Goal: Transaction & Acquisition: Purchase product/service

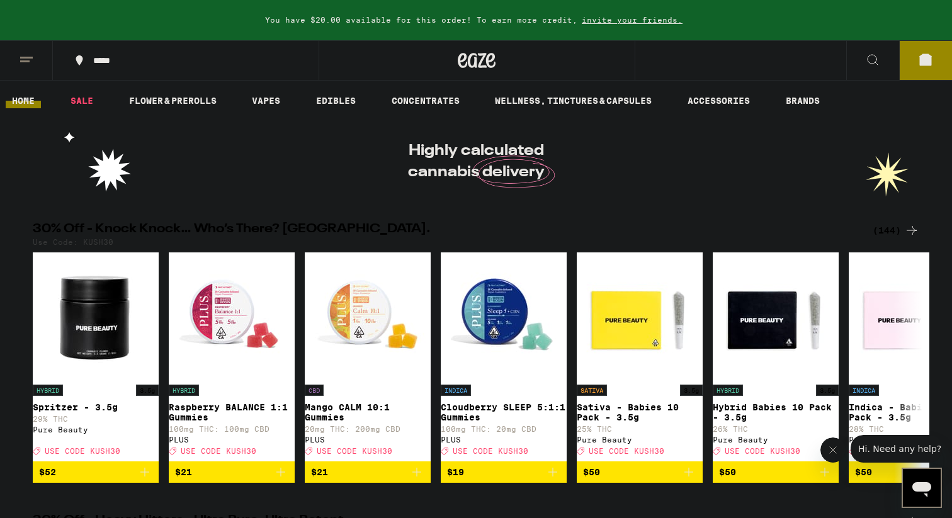
click at [27, 57] on line at bounding box center [26, 57] width 13 height 0
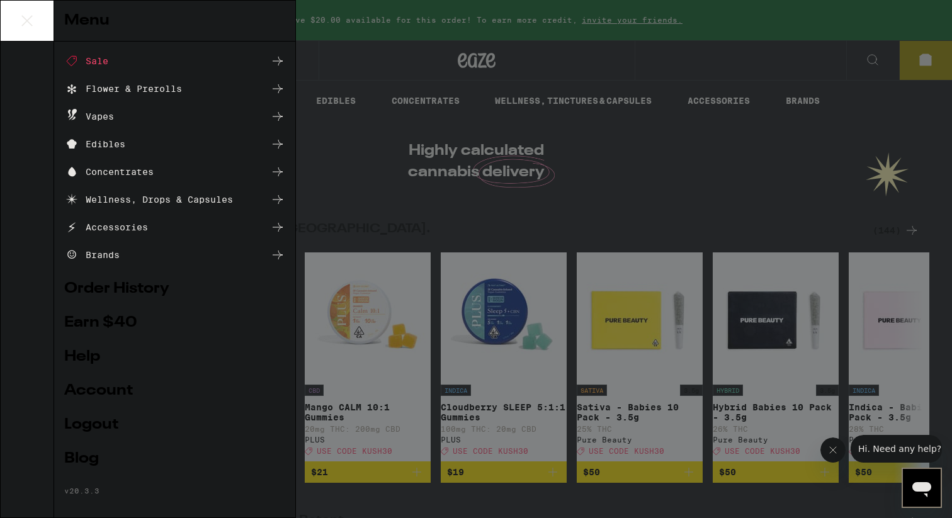
scroll to position [60, 0]
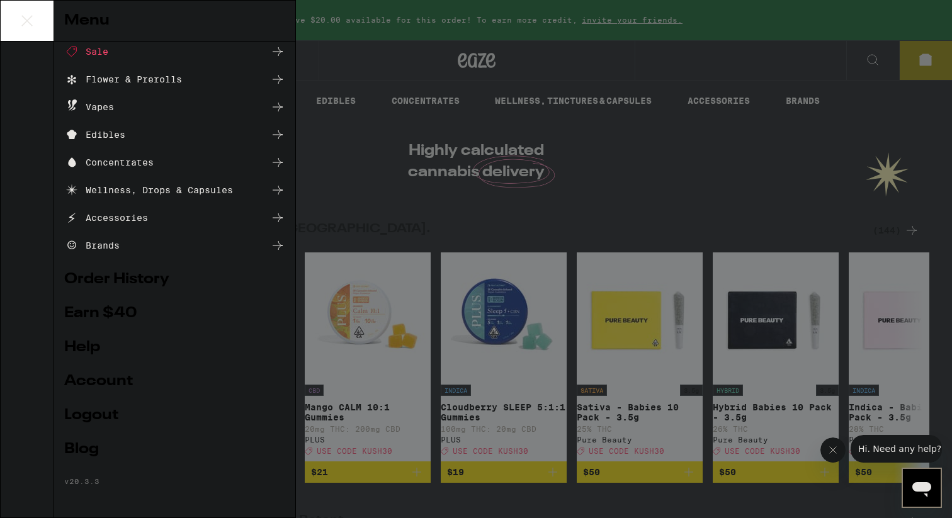
click at [566, 198] on div "Menu Shop Buy It Again Sale Flower & Prerolls Vapes Edibles Concentrates Wellne…" at bounding box center [476, 259] width 952 height 518
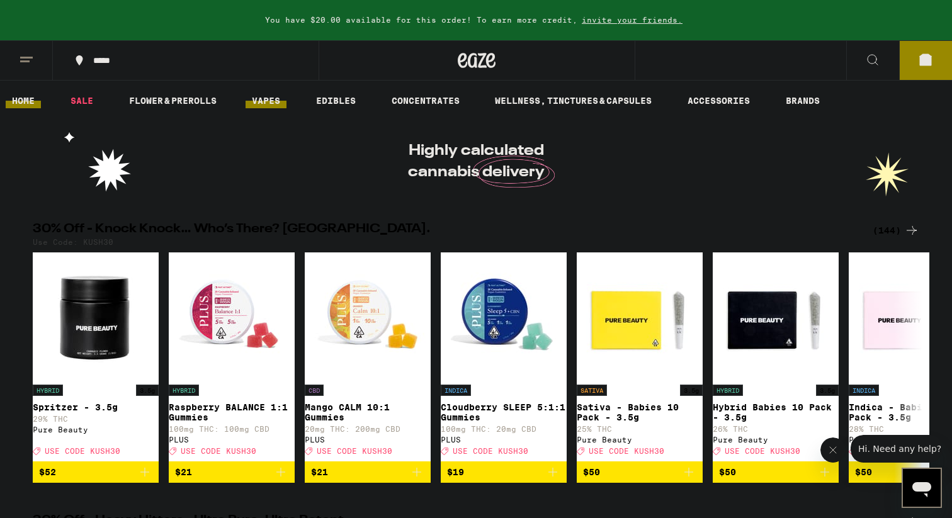
click at [257, 100] on link "VAPES" at bounding box center [266, 100] width 41 height 15
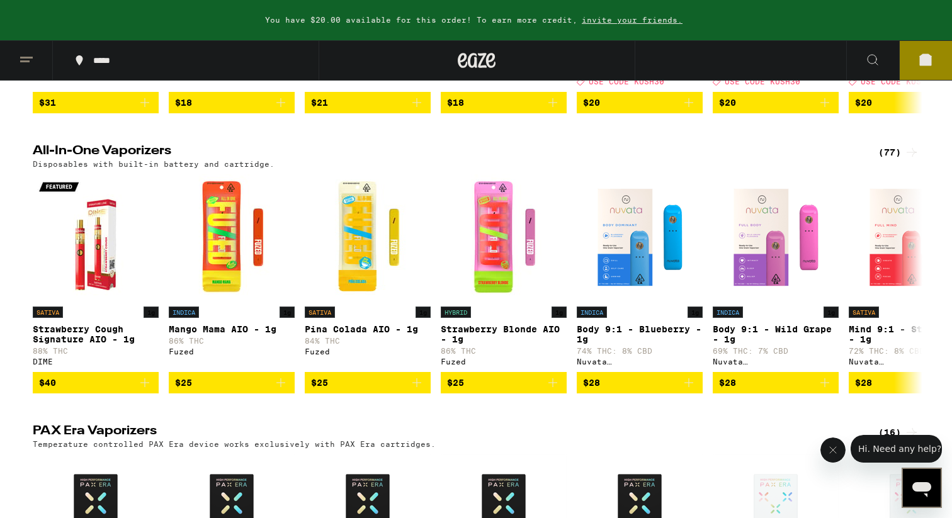
scroll to position [903, 0]
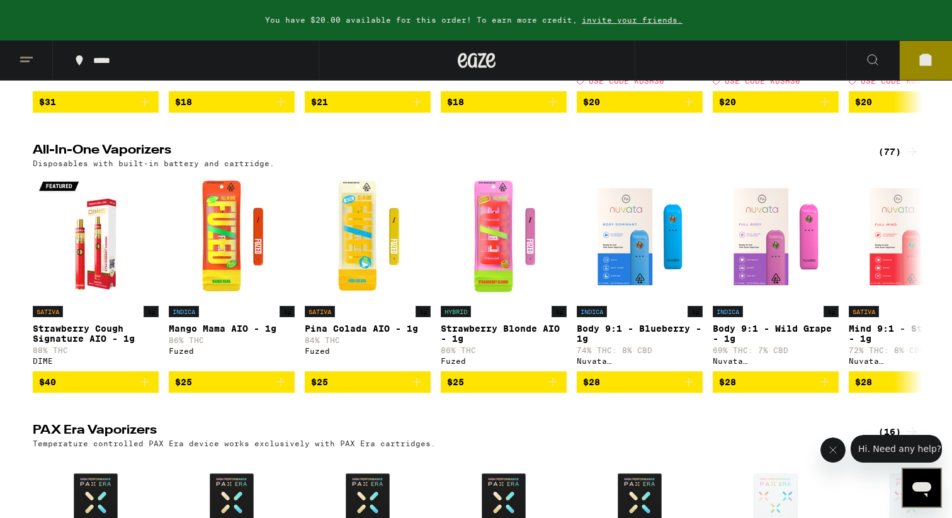
click at [83, 159] on h2 "All-In-One Vaporizers" at bounding box center [445, 151] width 825 height 15
click at [887, 159] on div "(77)" at bounding box center [899, 151] width 41 height 15
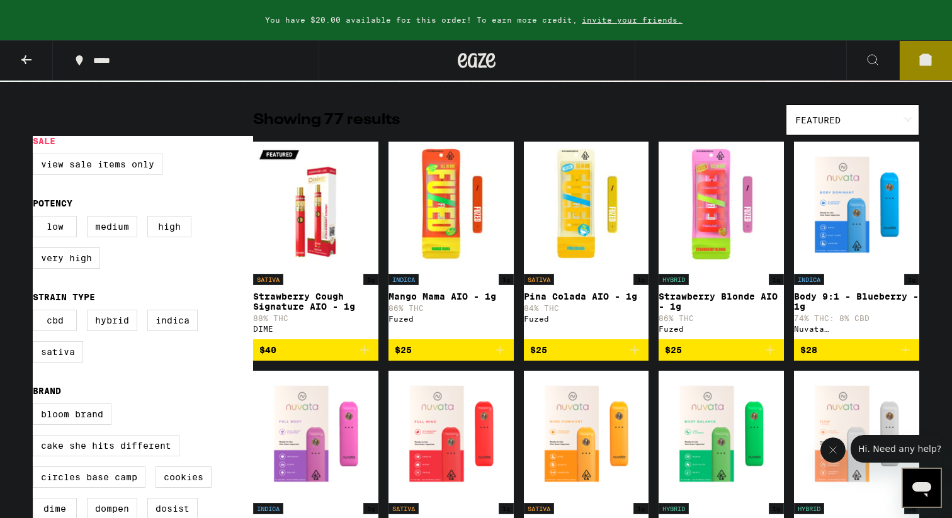
scroll to position [93, 0]
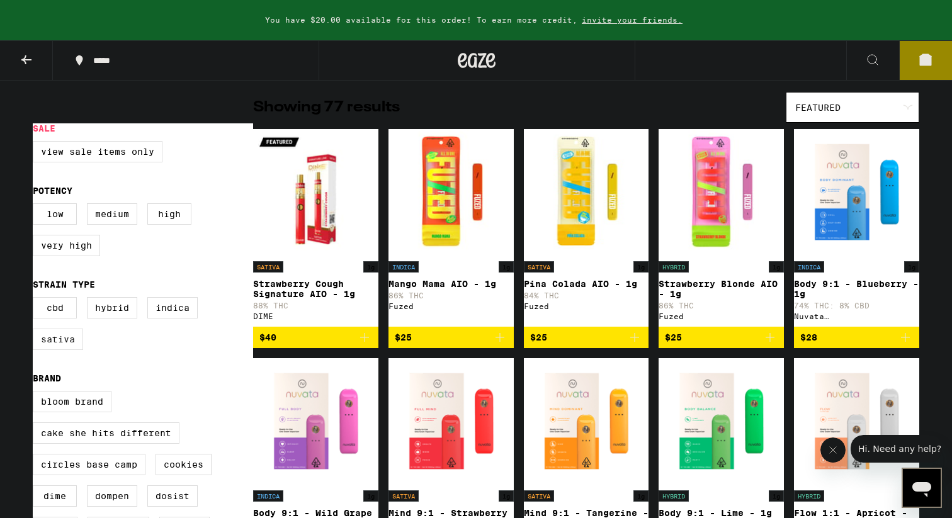
click at [61, 350] on label "Sativa" at bounding box center [58, 339] width 50 height 21
click at [36, 300] on input "Sativa" at bounding box center [35, 299] width 1 height 1
checkbox input "true"
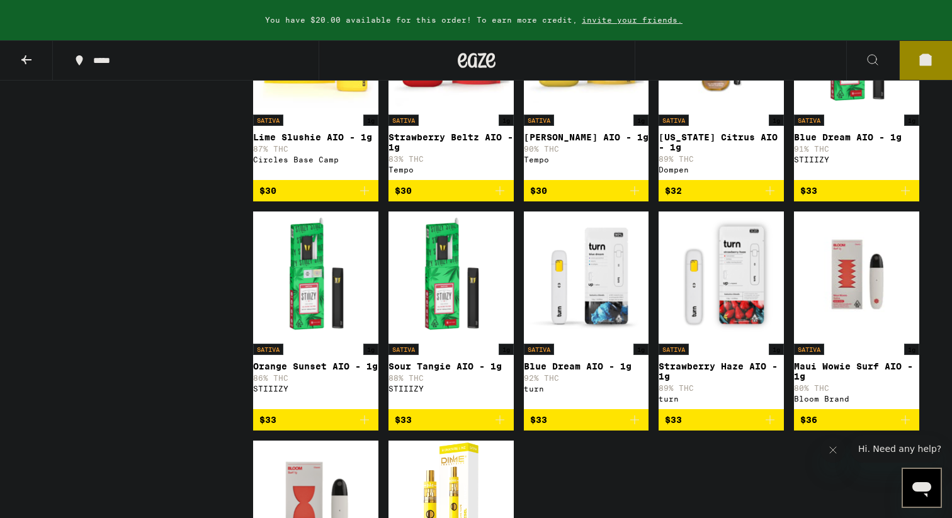
scroll to position [700, 0]
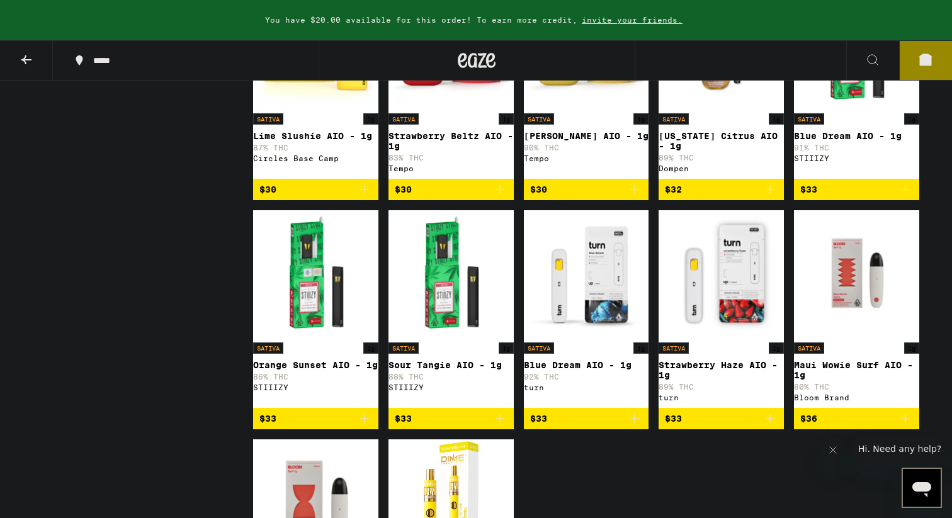
click at [847, 262] on img "Open page for Maui Wowie Surf AIO - 1g from Bloom Brand" at bounding box center [856, 273] width 125 height 126
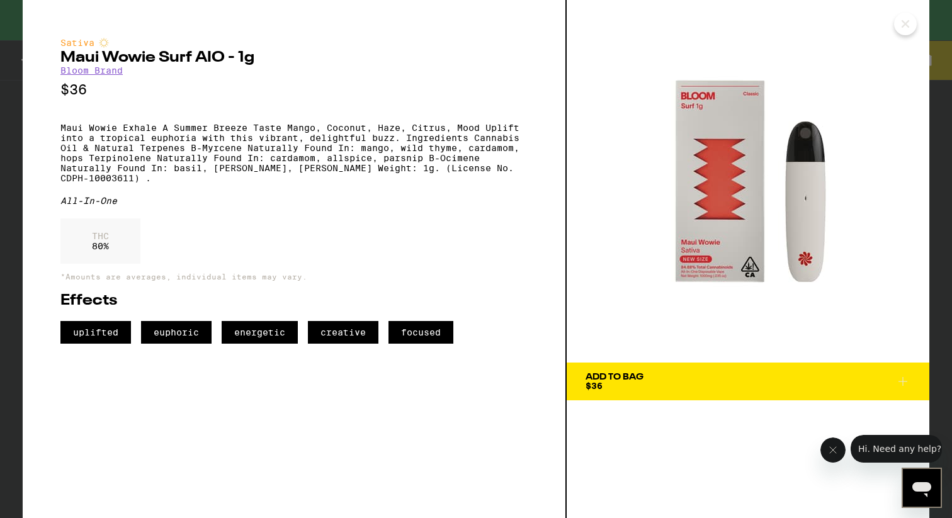
click at [704, 377] on span "Add To Bag $36" at bounding box center [748, 382] width 325 height 18
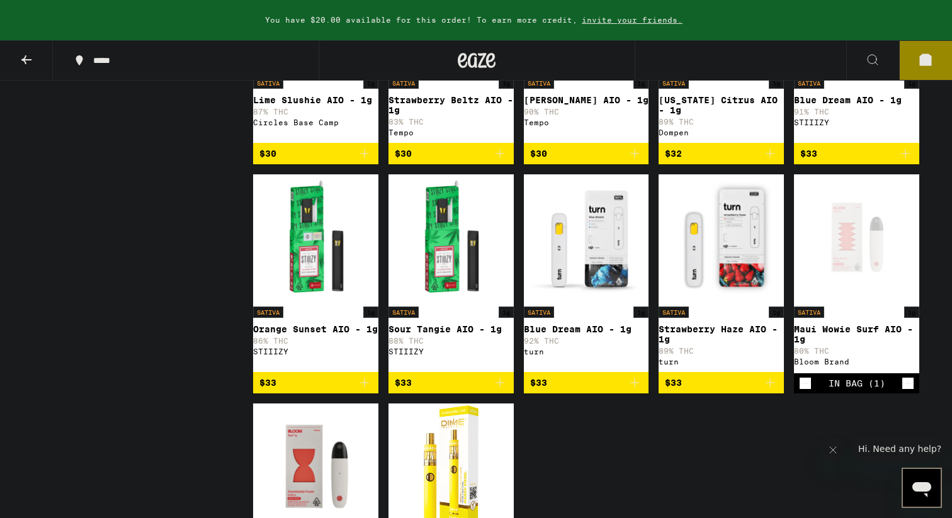
scroll to position [955, 0]
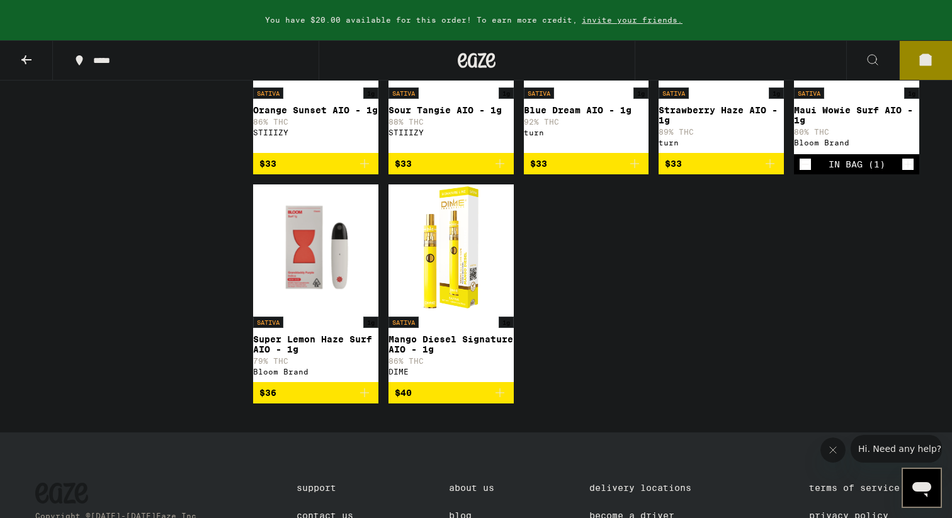
click at [302, 289] on img "Open page for Super Lemon Haze Surf AIO - 1g from Bloom Brand" at bounding box center [315, 248] width 125 height 126
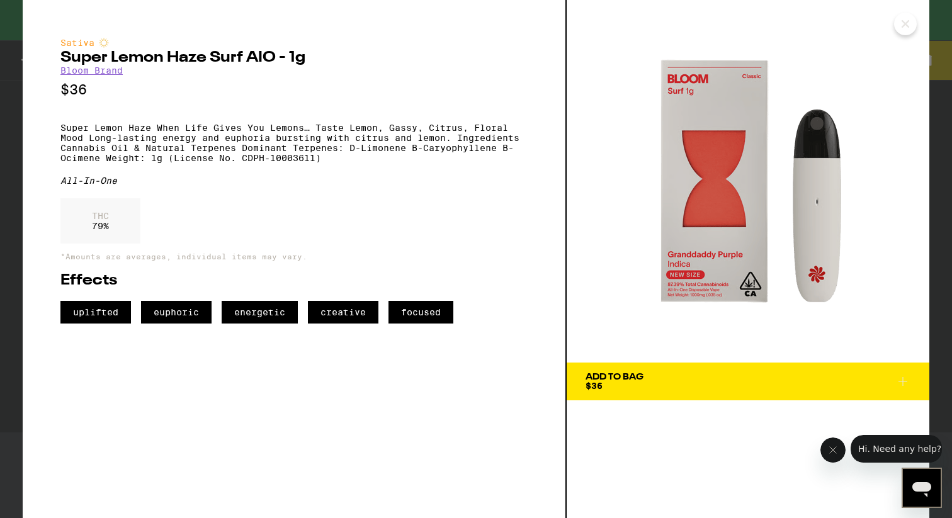
click at [904, 22] on icon "Close" at bounding box center [906, 24] width 6 height 6
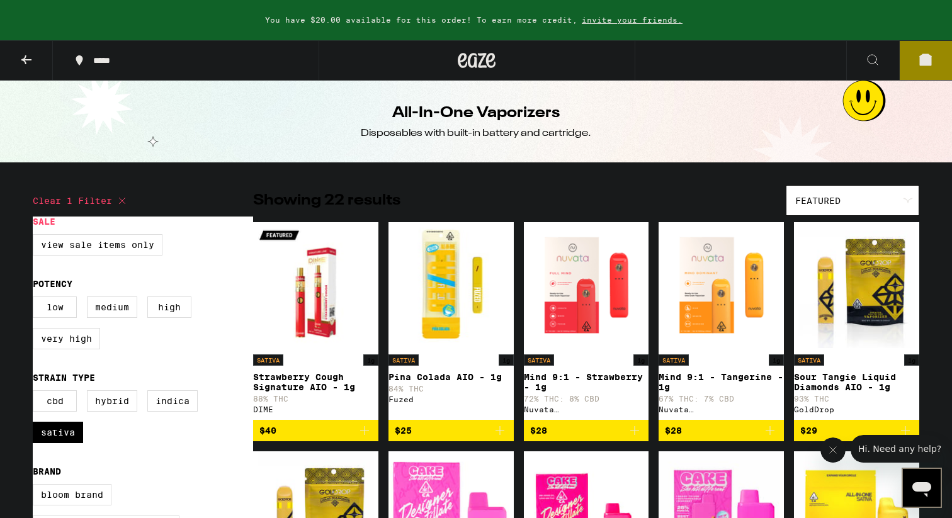
click at [931, 50] on button "5" at bounding box center [925, 60] width 53 height 39
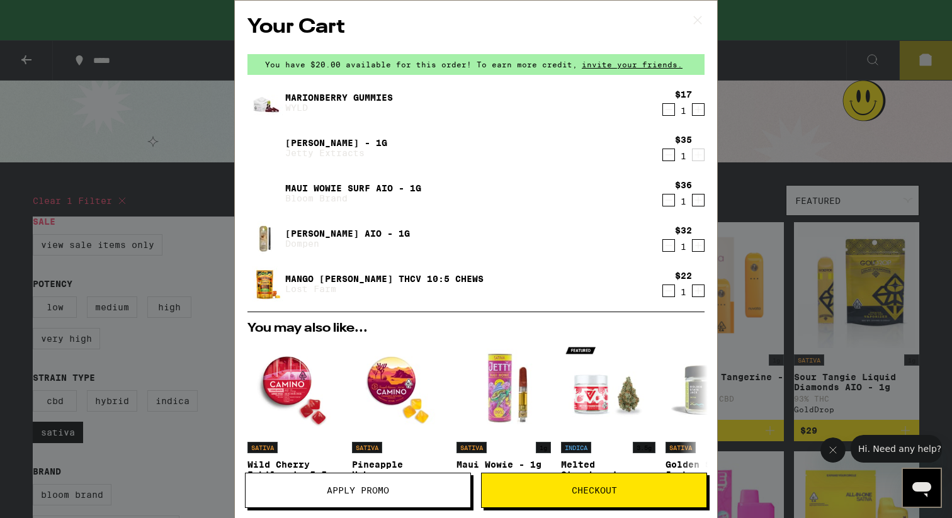
click at [670, 157] on icon "Decrement" at bounding box center [668, 154] width 11 height 15
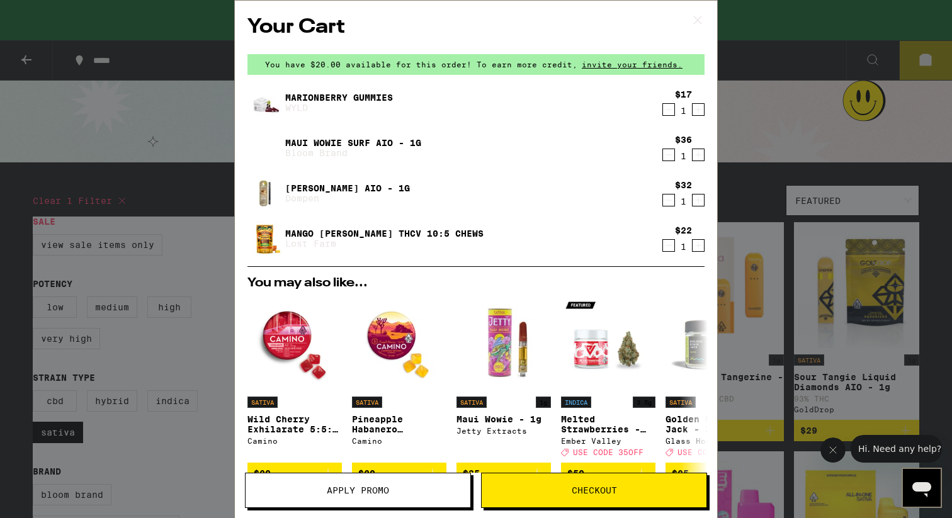
click at [674, 250] on icon "Decrement" at bounding box center [668, 245] width 11 height 15
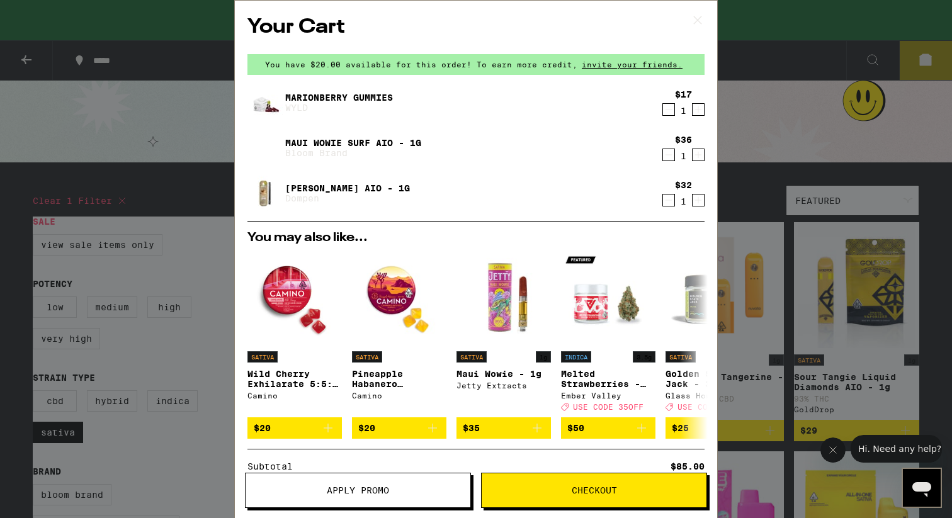
click at [670, 110] on icon "Decrement" at bounding box center [669, 110] width 7 height 0
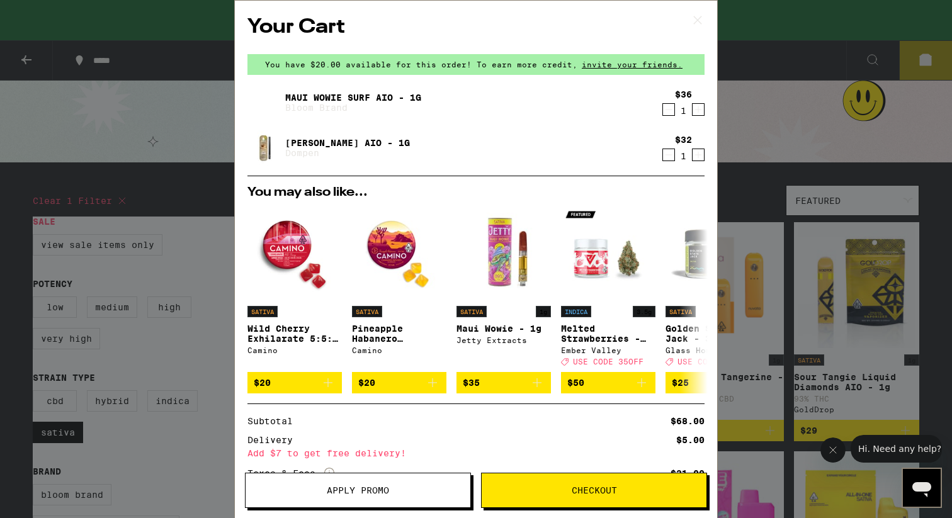
click at [594, 486] on span "Checkout" at bounding box center [594, 490] width 45 height 9
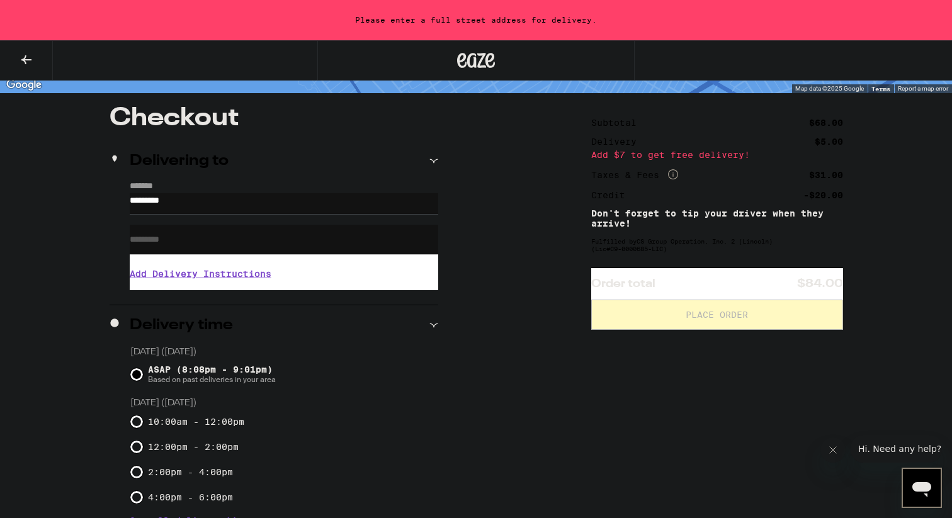
scroll to position [95, 0]
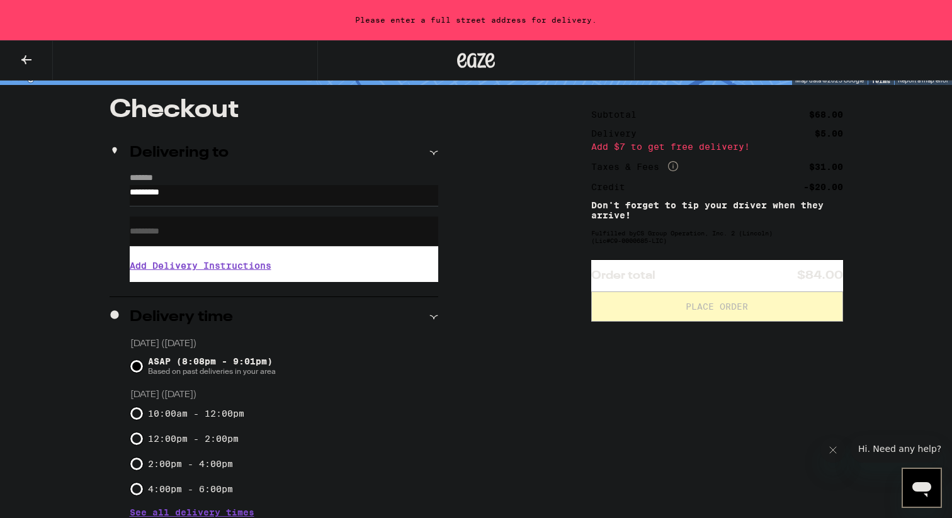
click at [140, 370] on input "ASAP (8:08pm - 9:01pm) Based on past deliveries in your area" at bounding box center [136, 366] width 13 height 13
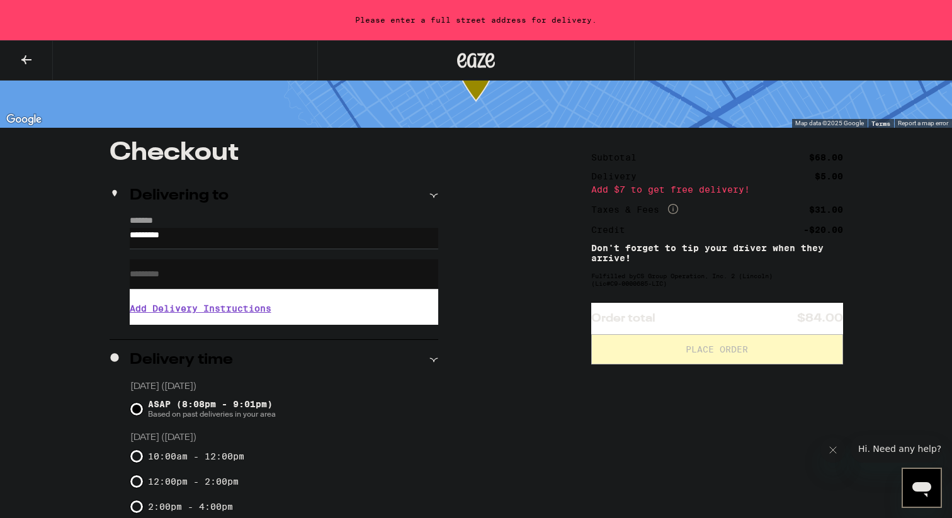
scroll to position [53, 0]
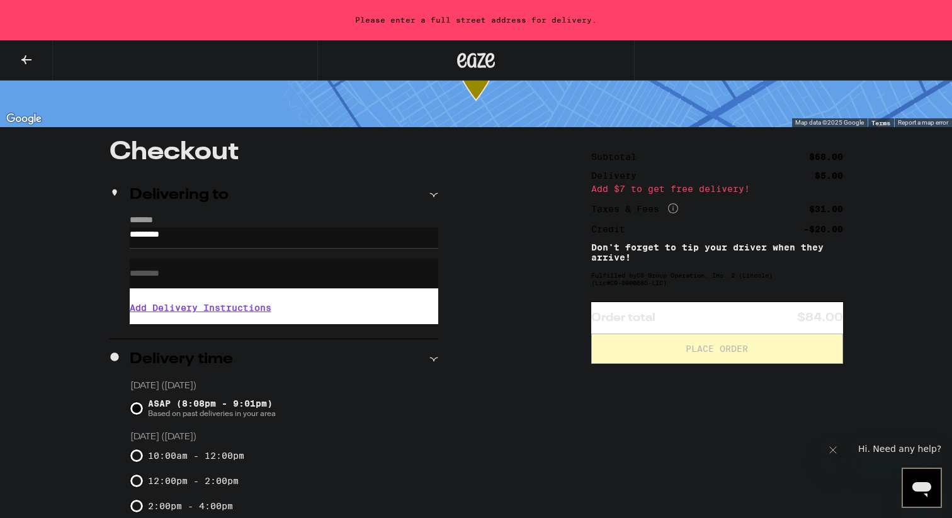
drag, startPoint x: 207, startPoint y: 244, endPoint x: 82, endPoint y: 229, distance: 125.6
click at [83, 230] on div "Checkout Delivering to ******* ********* Apt/Suite Add Delivery Instructions We…" at bounding box center [476, 495] width 907 height 710
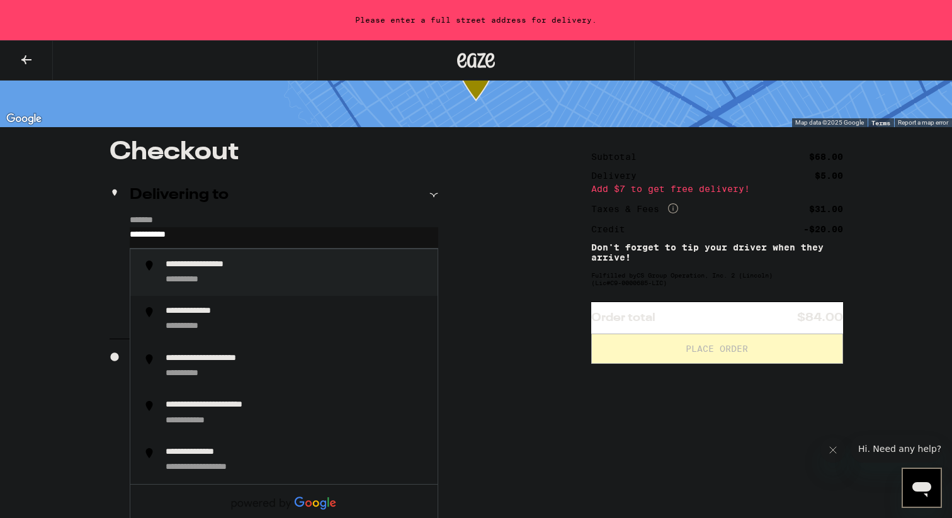
click at [194, 263] on div "**********" at bounding box center [217, 266] width 103 height 12
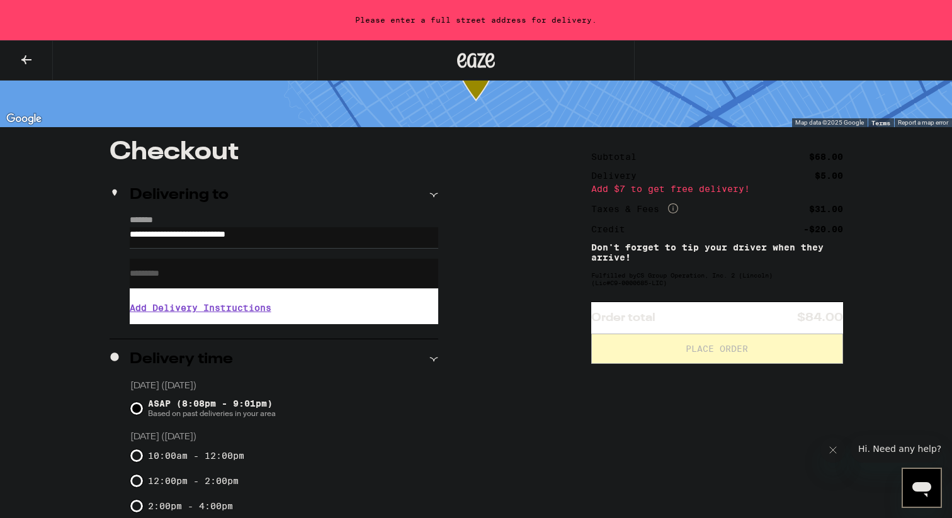
type input "**********"
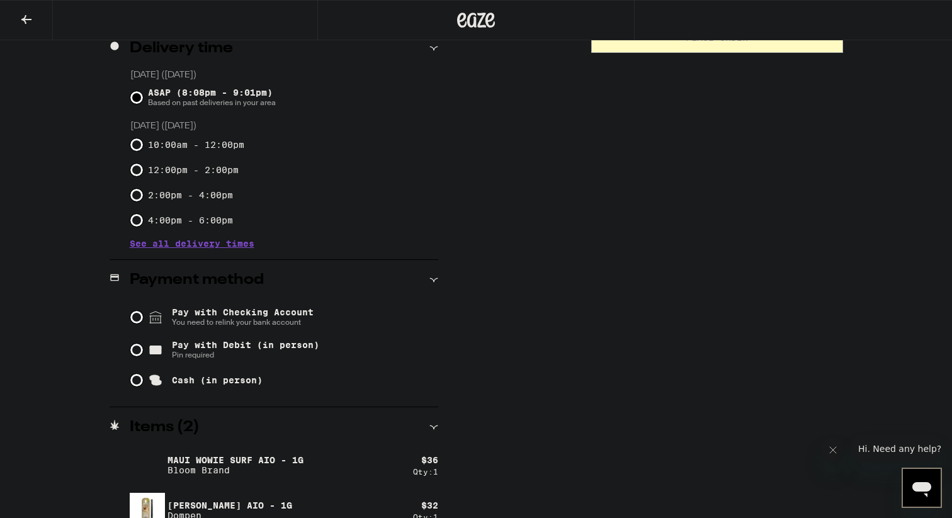
scroll to position [345, 0]
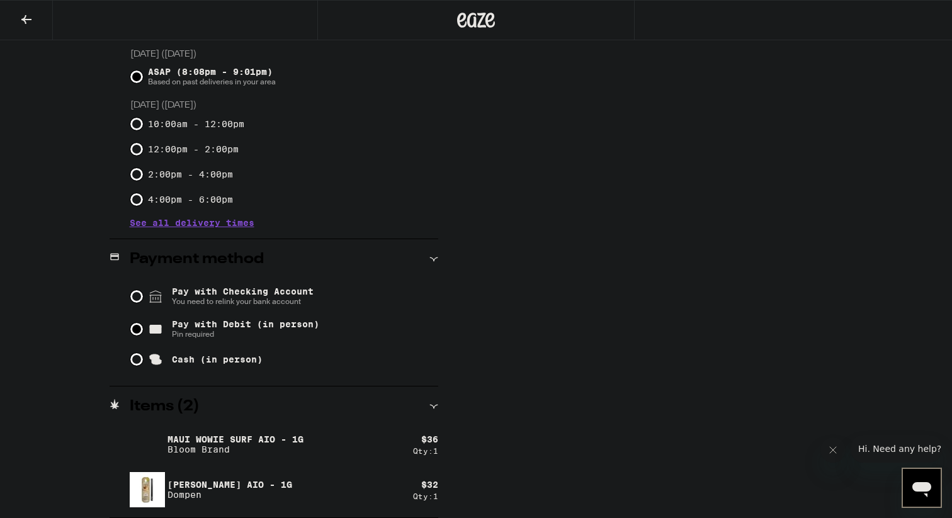
click at [137, 330] on input "Pay with Debit (in person) Pin required" at bounding box center [136, 329] width 13 height 13
radio input "true"
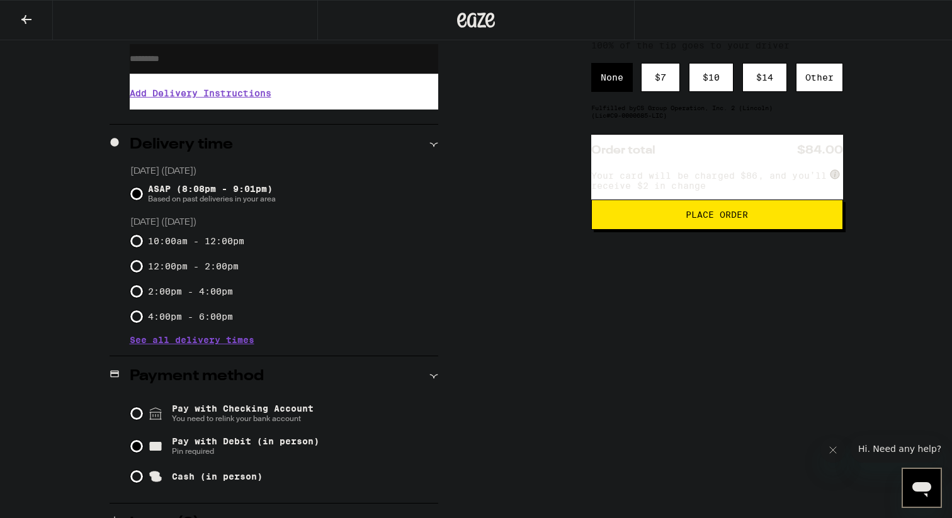
scroll to position [0, 0]
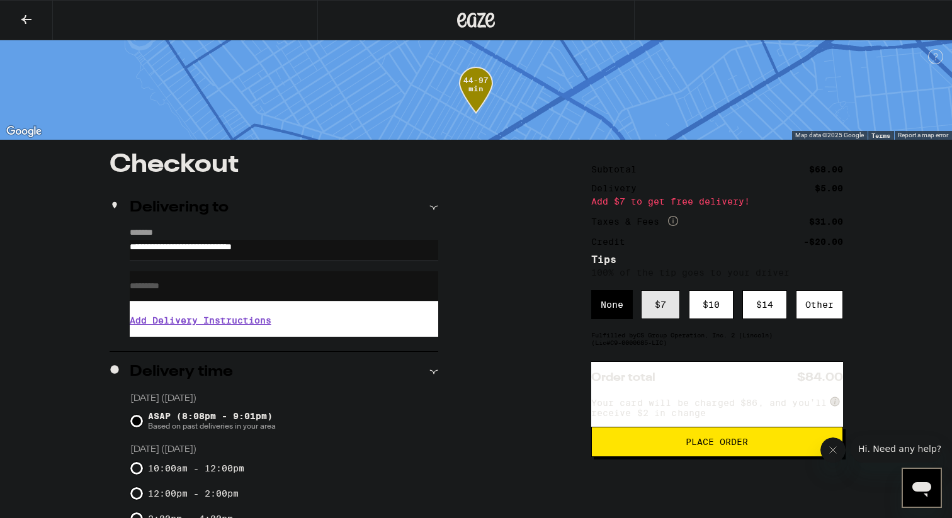
click at [665, 316] on div "$ 7" at bounding box center [660, 304] width 39 height 29
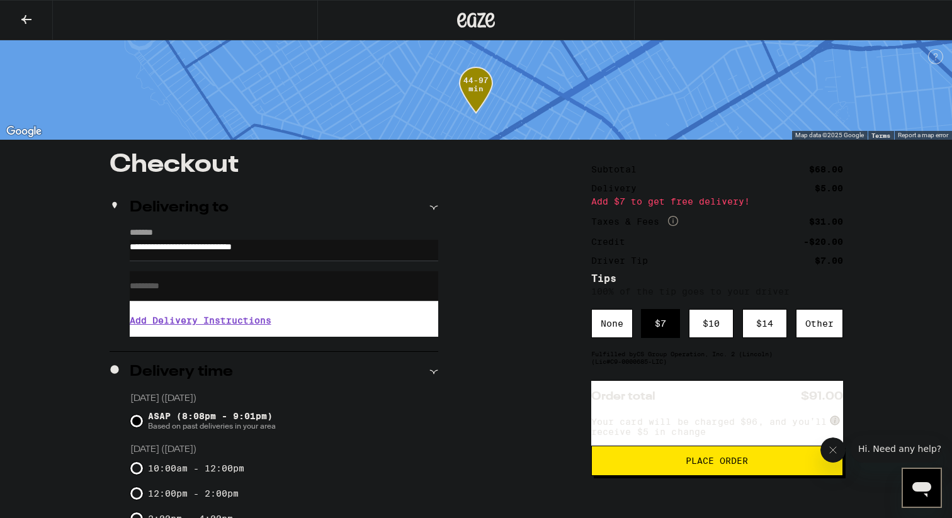
click at [714, 465] on span "Place Order" at bounding box center [717, 461] width 62 height 9
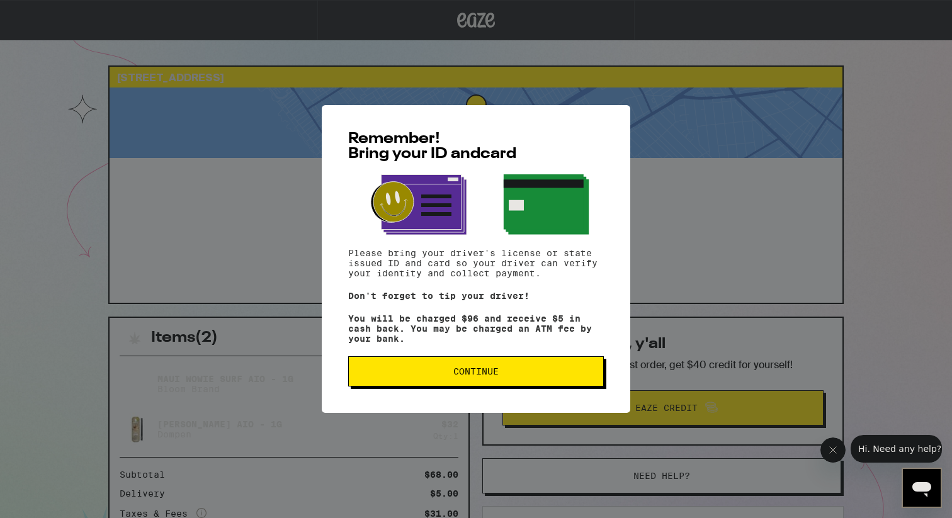
click at [516, 386] on button "Continue" at bounding box center [476, 372] width 256 height 30
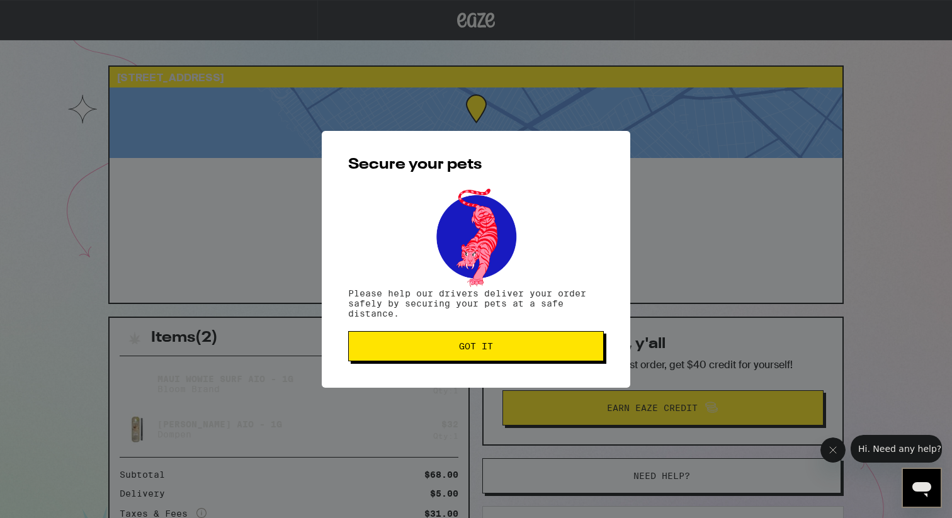
click at [493, 333] on div "Secure your pets Please help our drivers deliver your order safely by securing …" at bounding box center [476, 259] width 309 height 257
click at [474, 346] on span "Got it" at bounding box center [476, 346] width 34 height 9
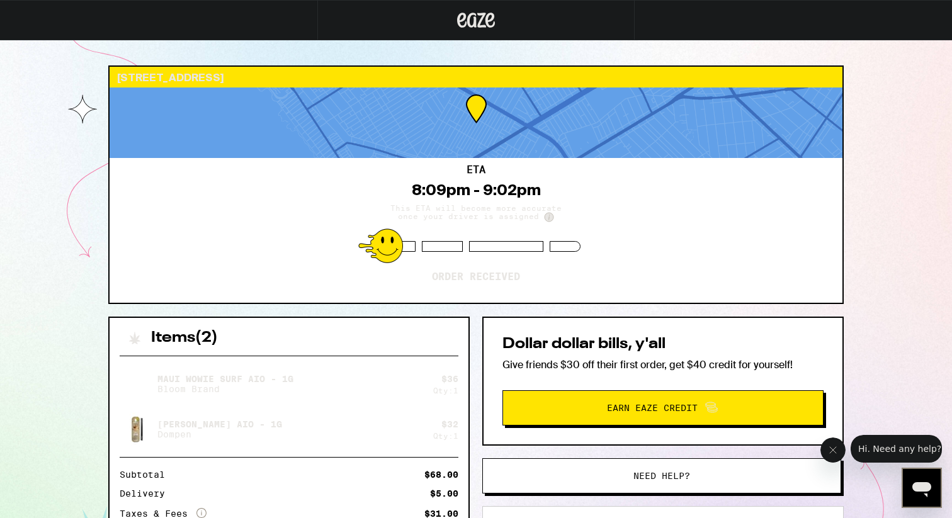
scroll to position [198, 0]
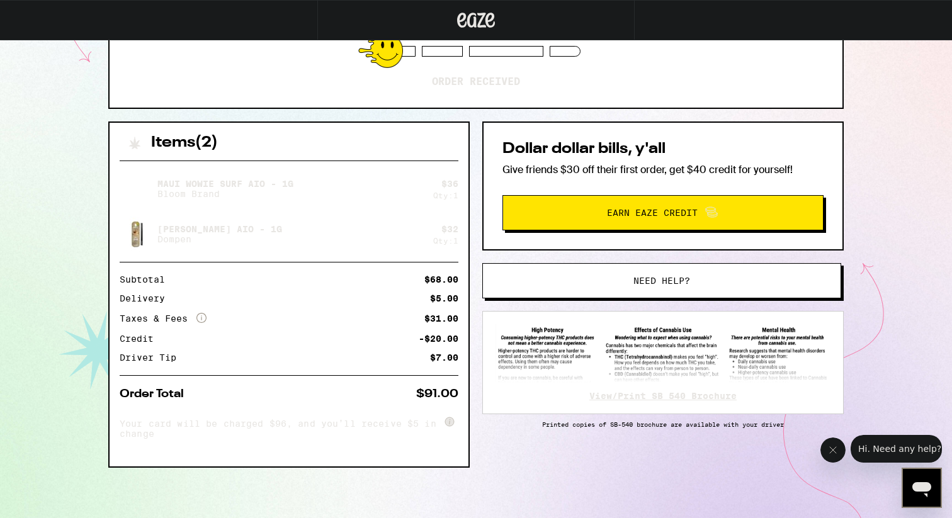
click at [646, 392] on link "View/Print SB 540 Brochure" at bounding box center [663, 396] width 147 height 10
click at [739, 352] on img at bounding box center [663, 353] width 335 height 59
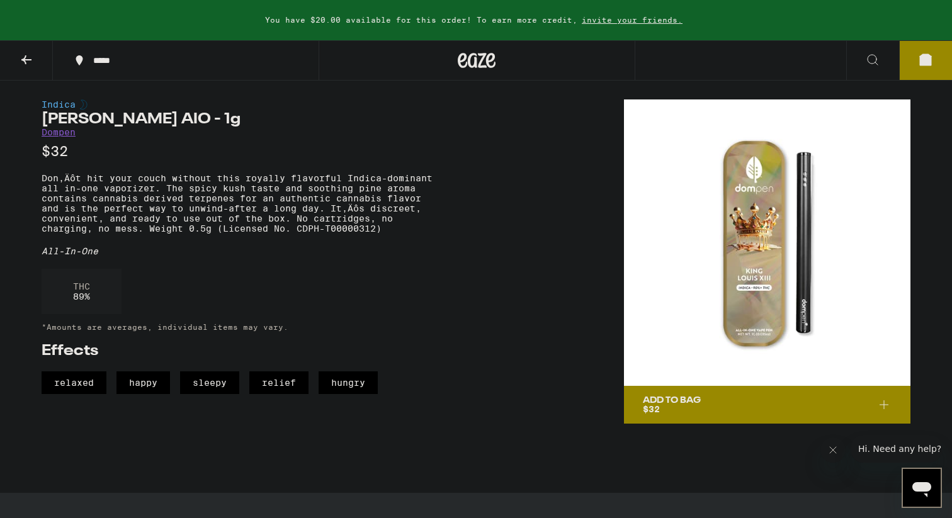
click at [678, 403] on div "Add To Bag" at bounding box center [672, 400] width 58 height 9
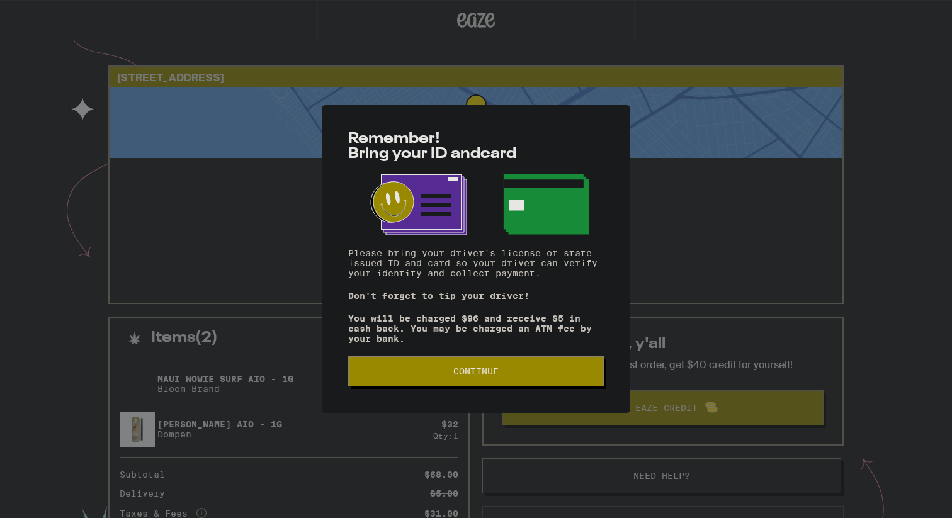
click at [492, 372] on span "Continue" at bounding box center [475, 371] width 45 height 9
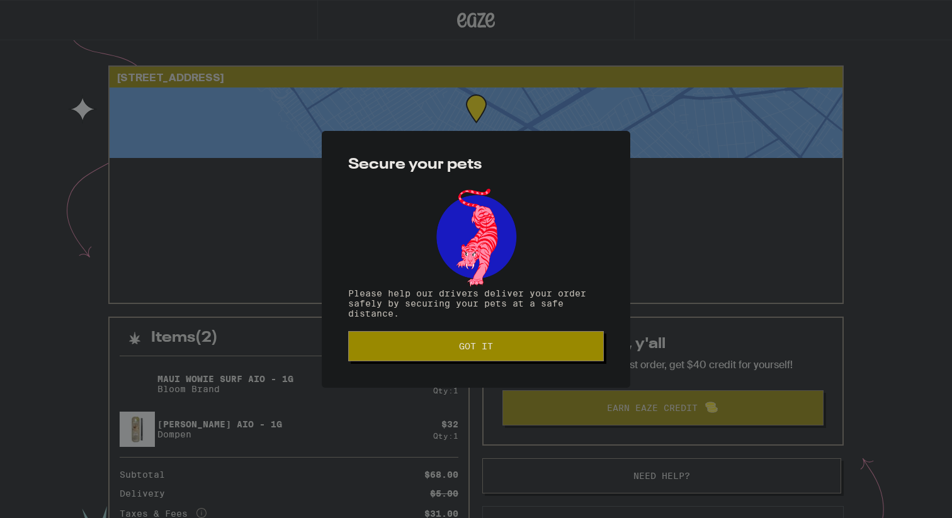
click at [510, 339] on button "Got it" at bounding box center [476, 346] width 256 height 30
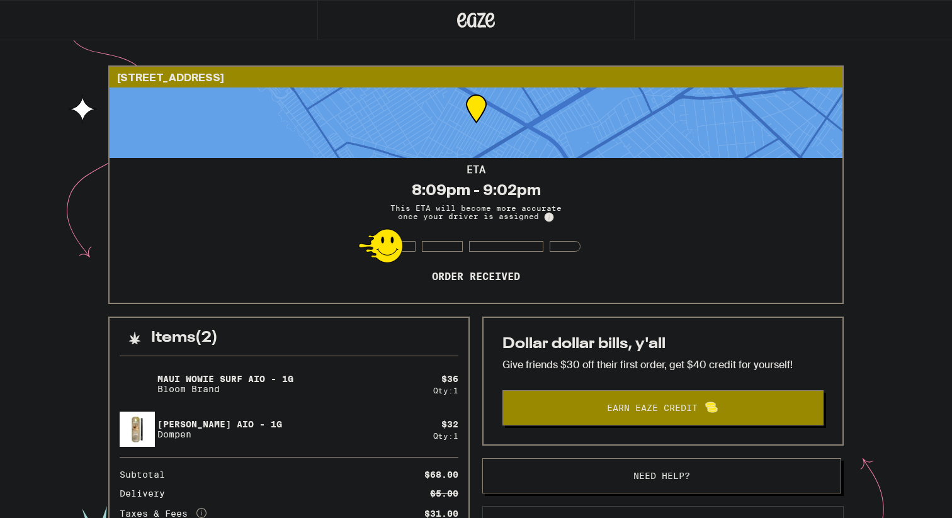
click at [376, 244] on div at bounding box center [380, 246] width 45 height 35
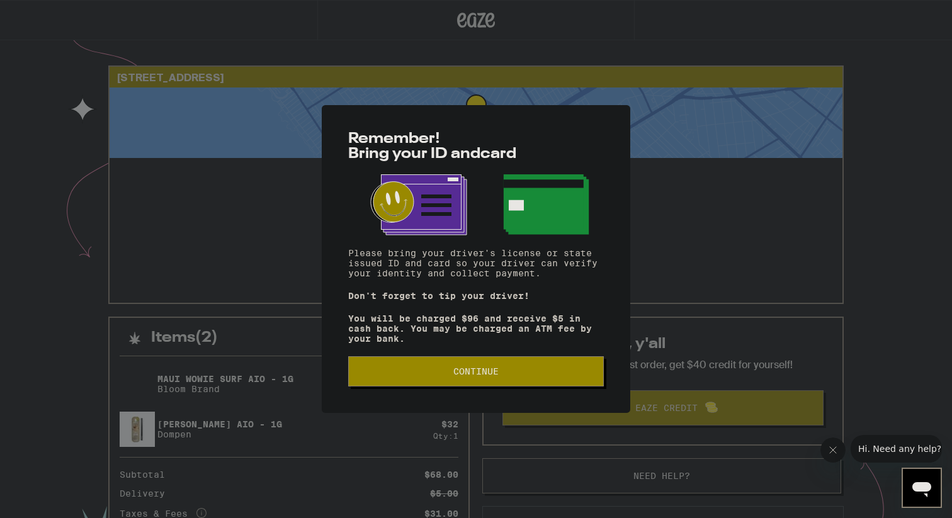
click at [582, 376] on span "Continue" at bounding box center [476, 371] width 234 height 9
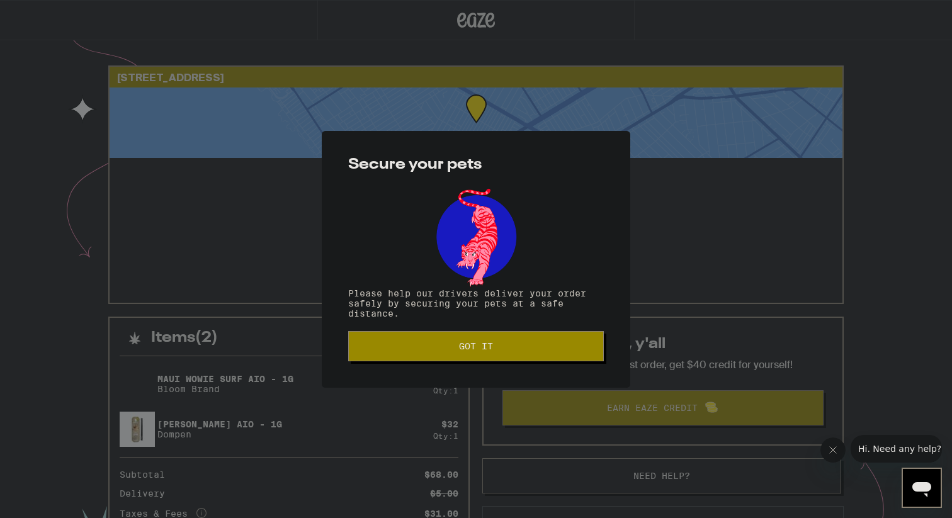
click at [519, 338] on button "Got it" at bounding box center [476, 346] width 256 height 30
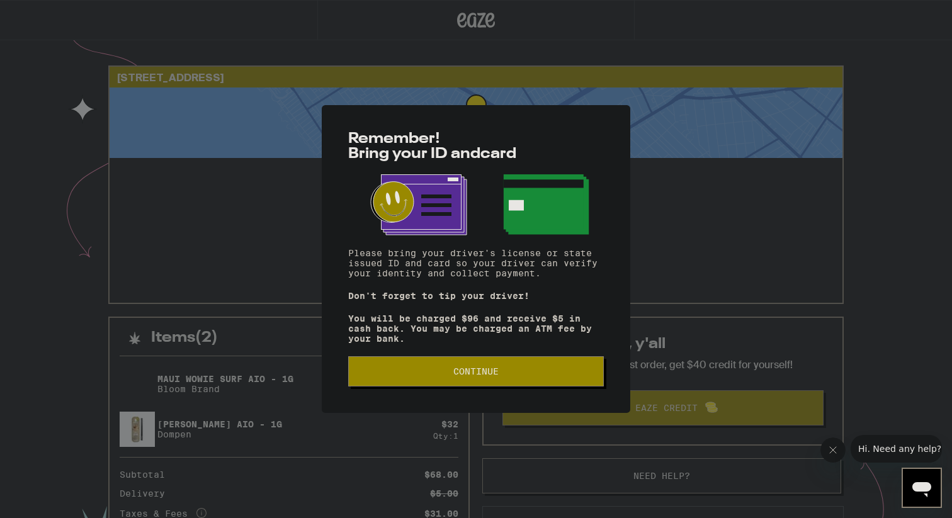
click at [544, 375] on span "Continue" at bounding box center [476, 371] width 234 height 9
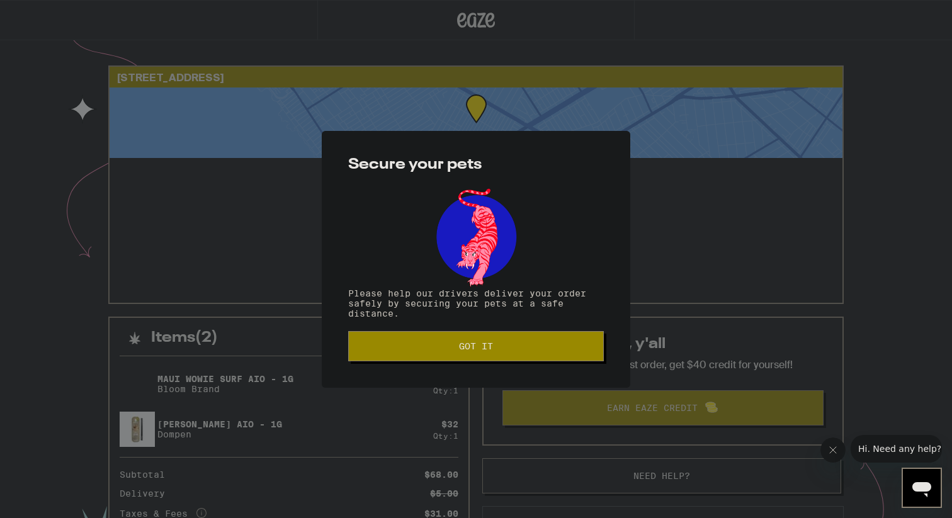
click at [522, 348] on span "Got it" at bounding box center [476, 346] width 234 height 9
